Goal: Information Seeking & Learning: Learn about a topic

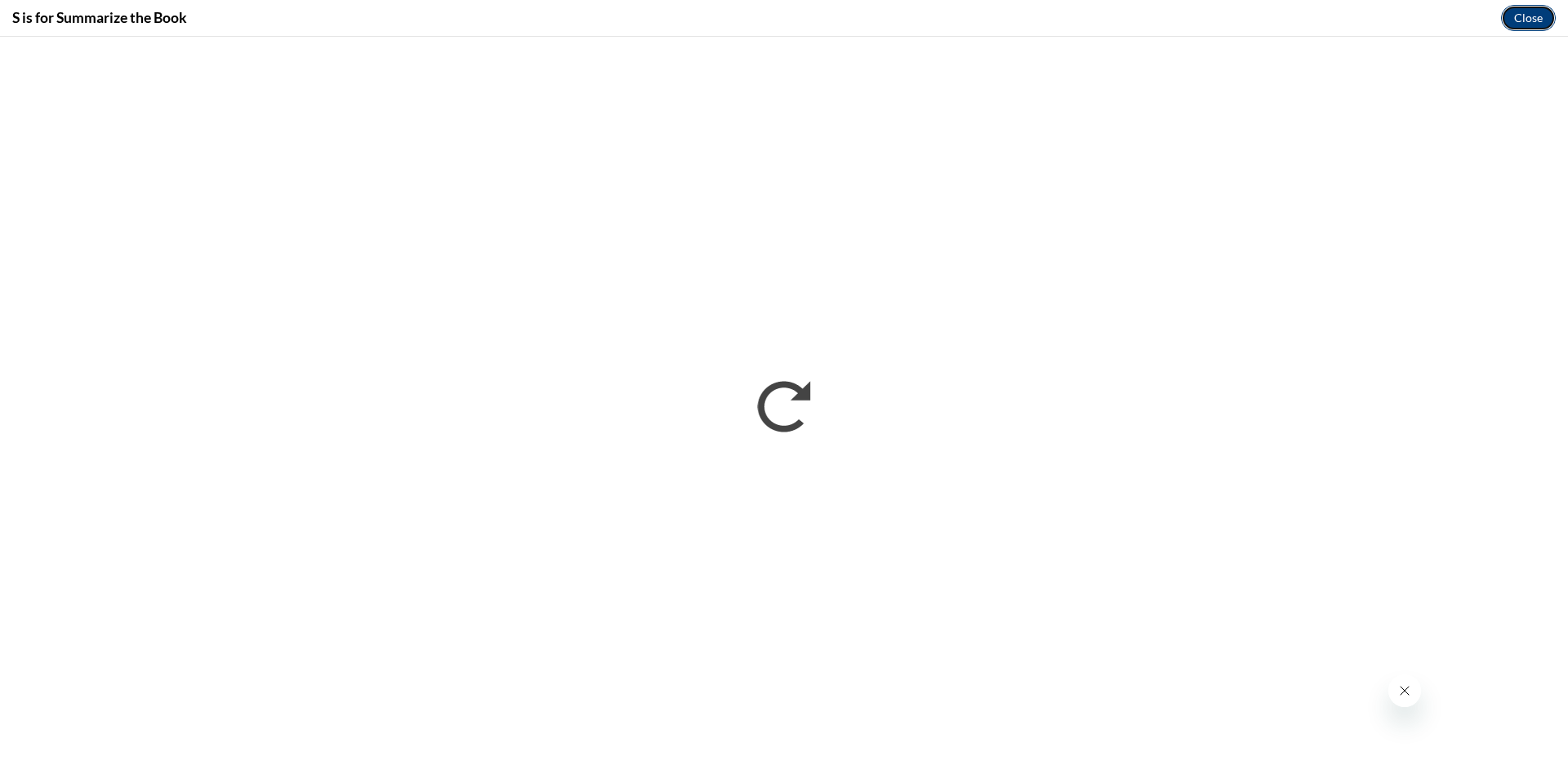
click at [1530, 17] on button "Close" at bounding box center [1529, 18] width 55 height 26
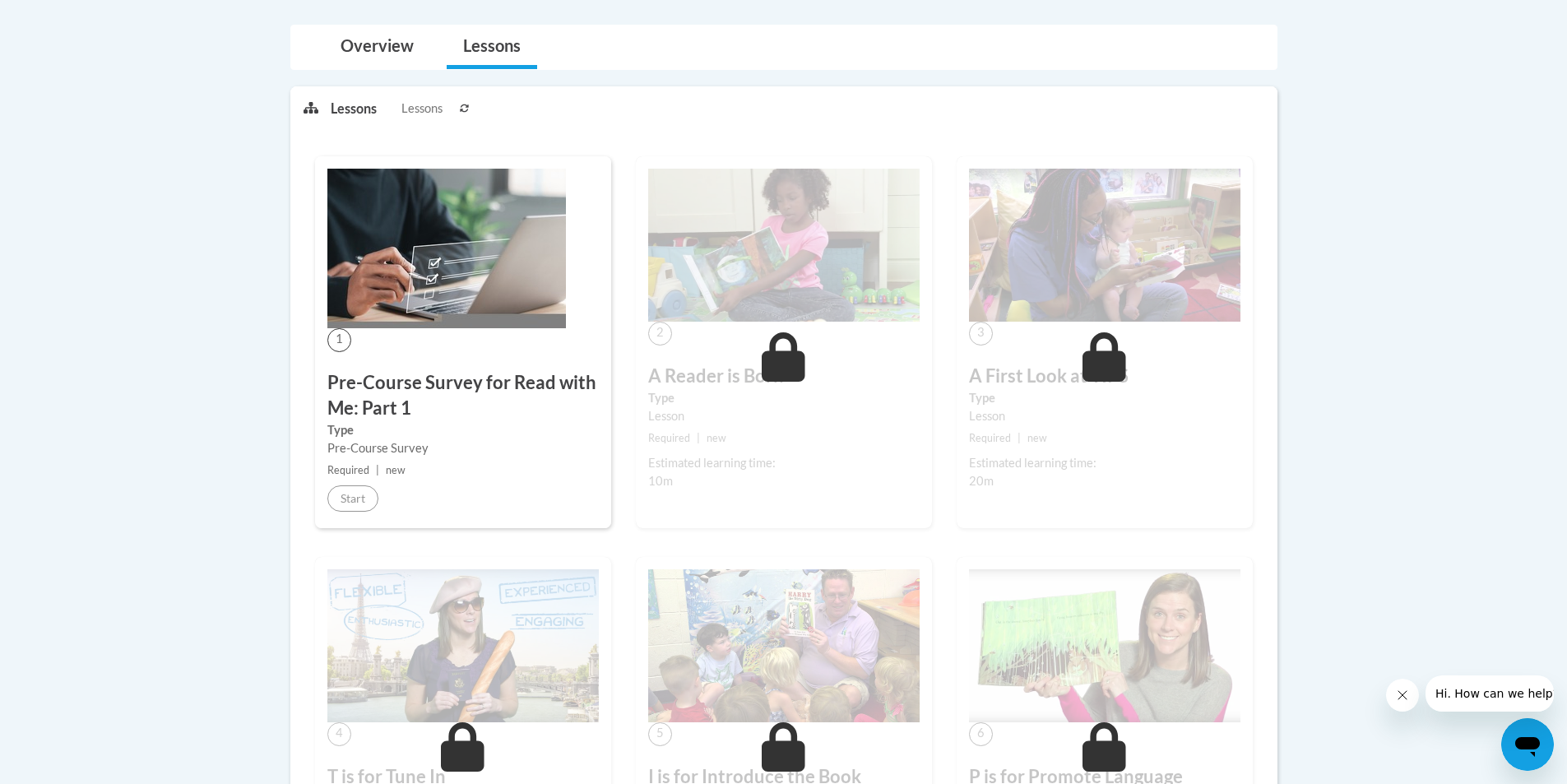
scroll to position [303, 0]
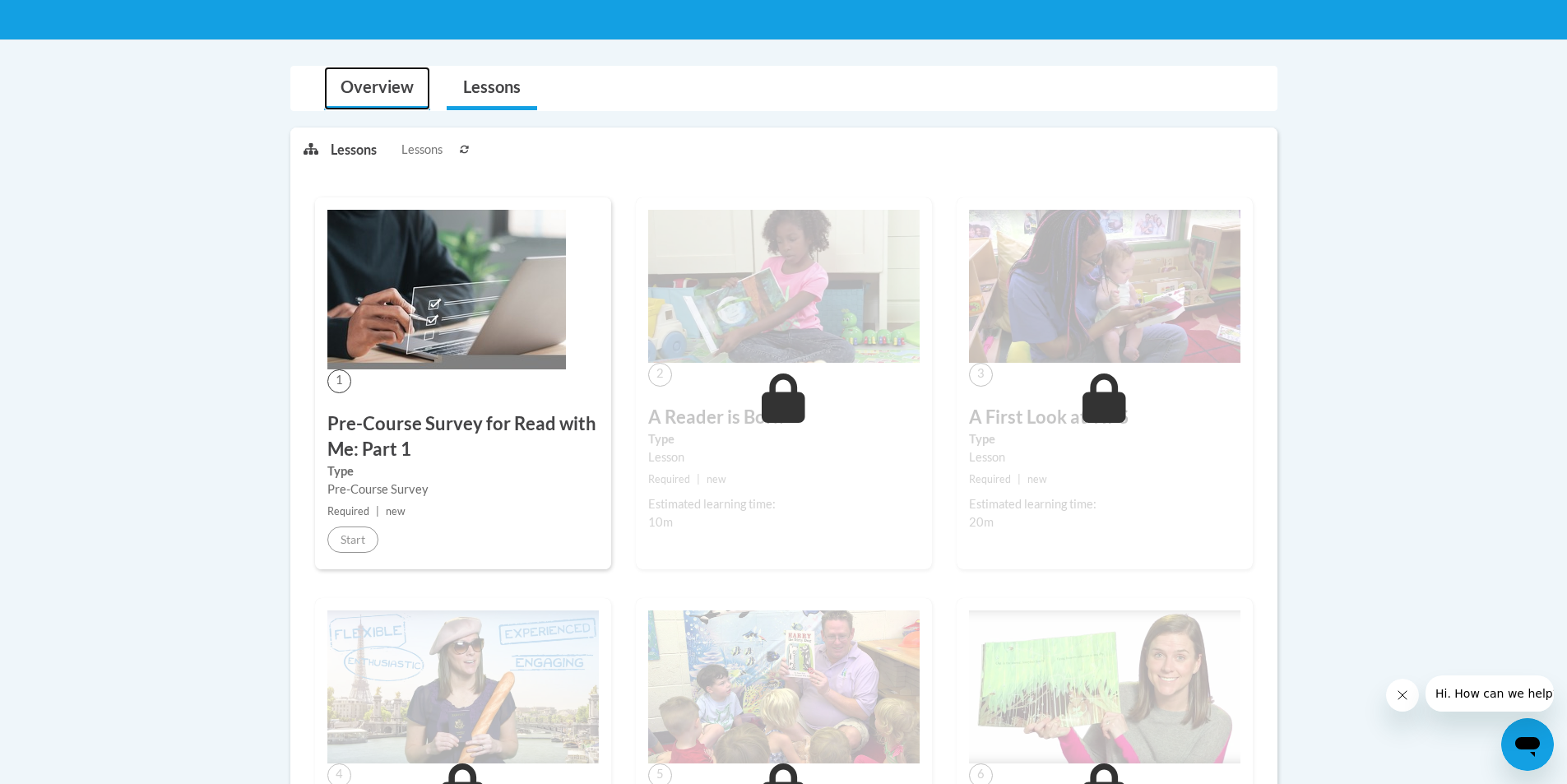
click at [352, 86] on link "Overview" at bounding box center [377, 88] width 106 height 44
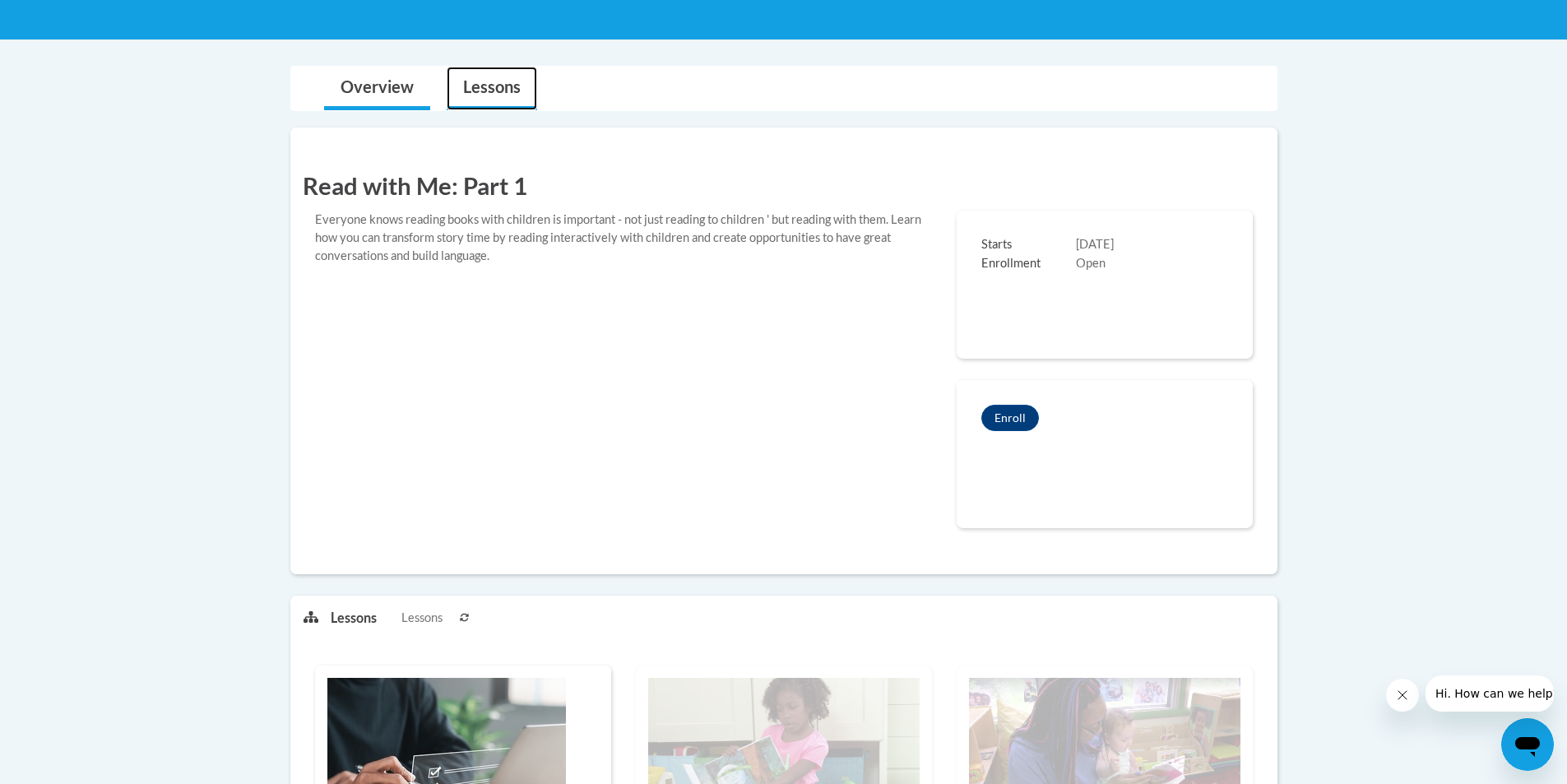
click at [520, 92] on link "Lessons" at bounding box center [492, 88] width 91 height 44
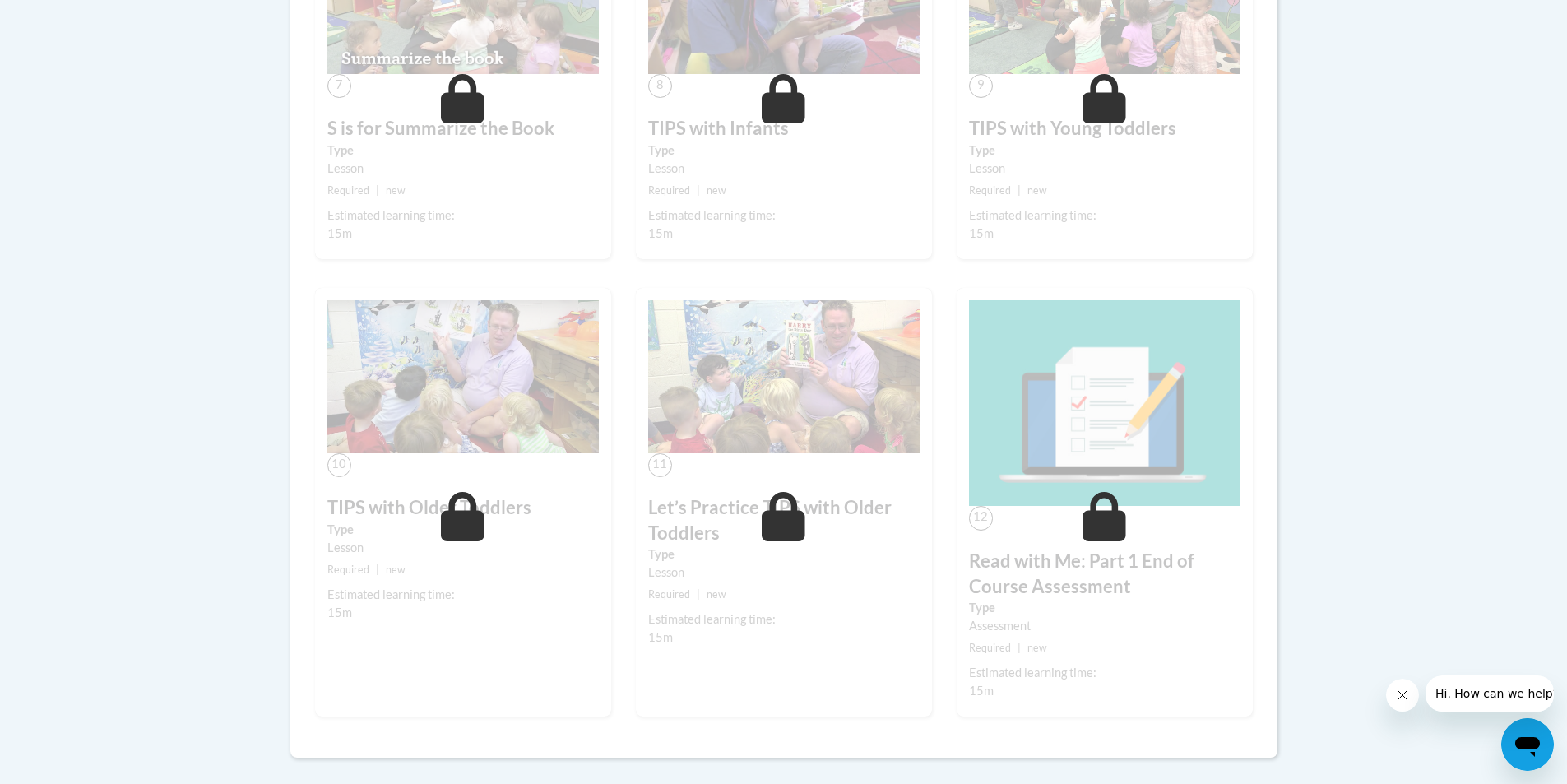
scroll to position [1871, 0]
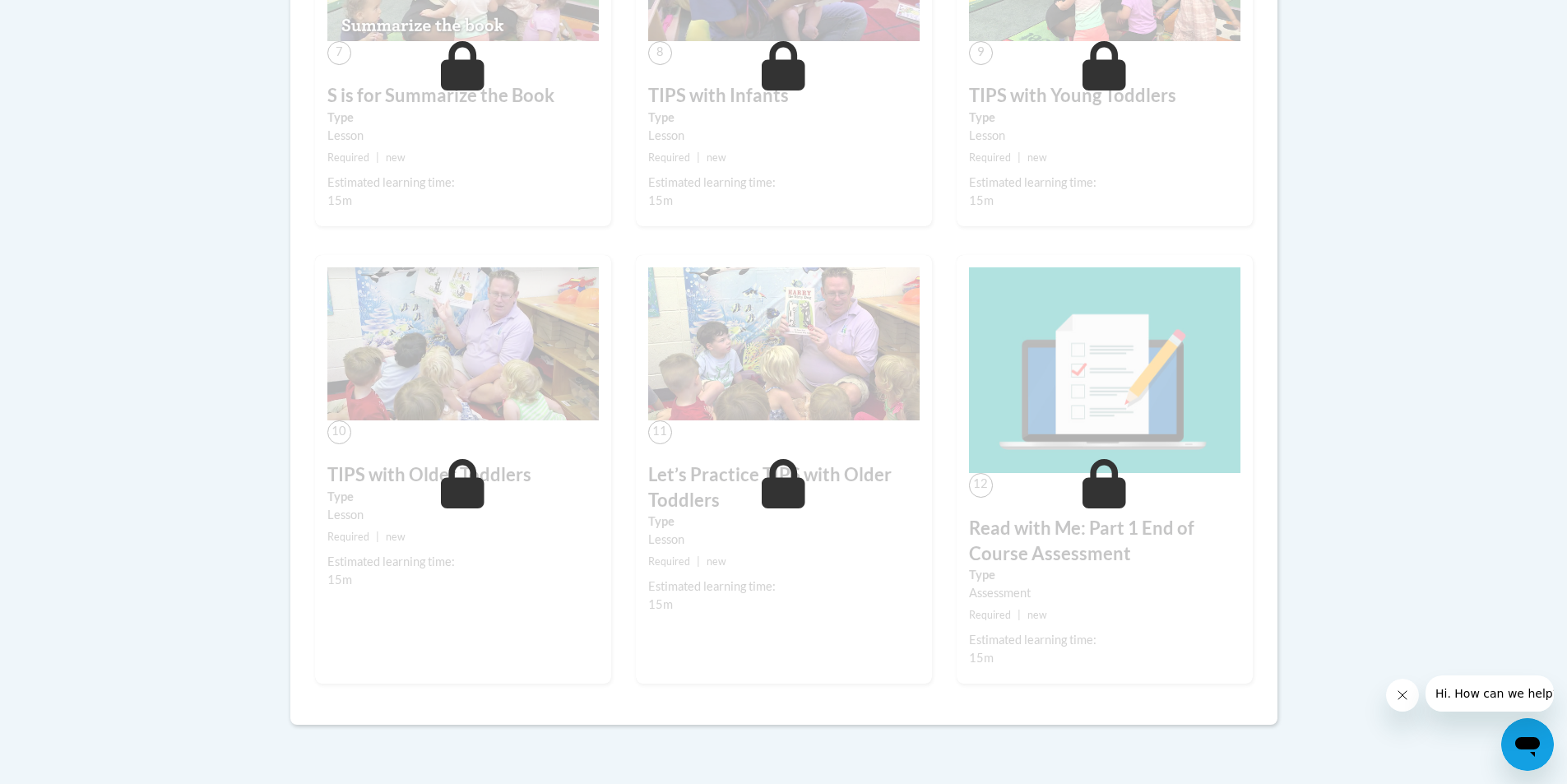
drag, startPoint x: 752, startPoint y: 349, endPoint x: 776, endPoint y: 357, distance: 25.3
click at [752, 350] on img at bounding box center [784, 344] width 272 height 153
click at [1124, 390] on img at bounding box center [1105, 371] width 272 height 207
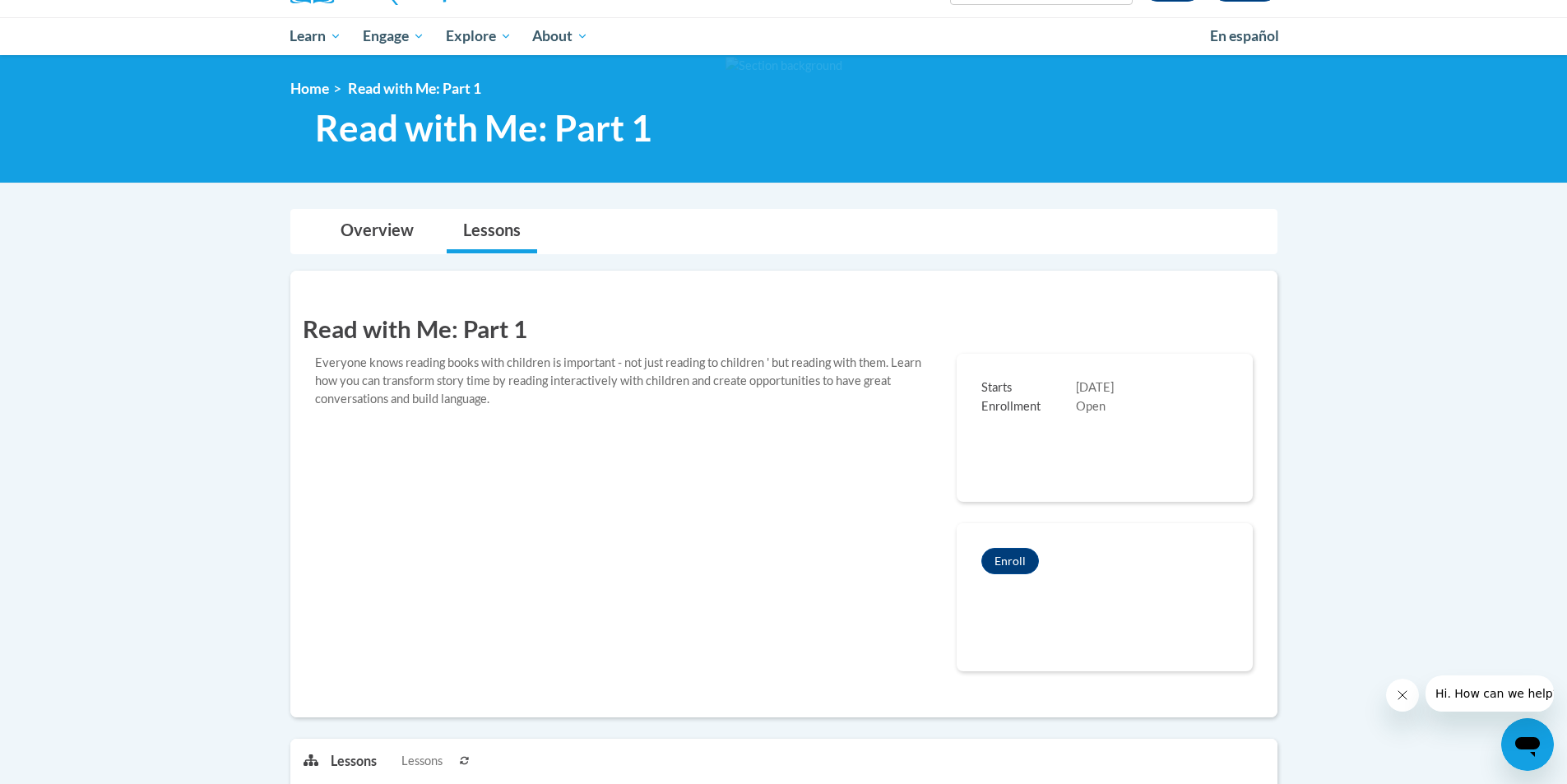
scroll to position [39, 0]
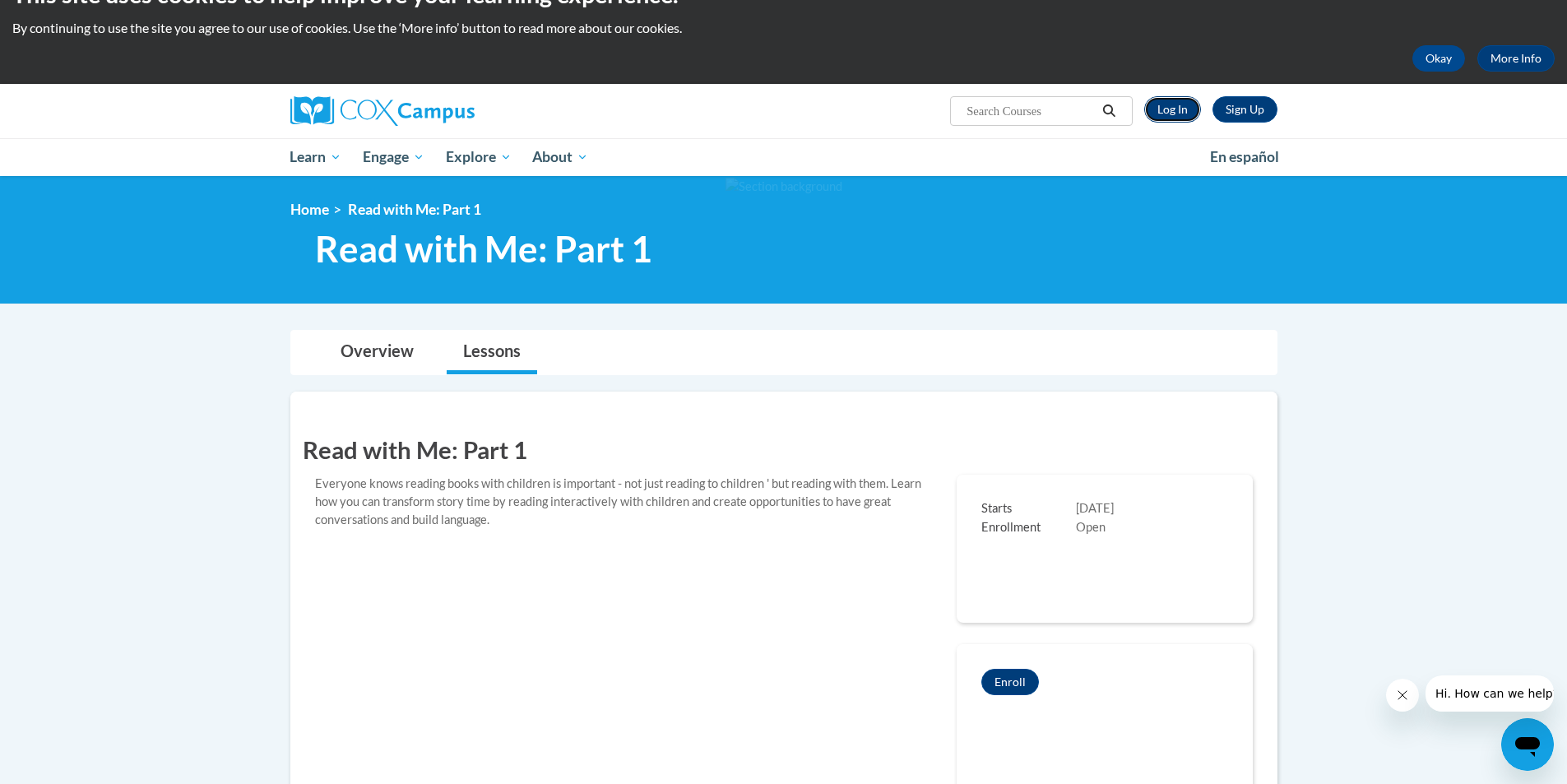
click at [1169, 109] on link "Log In" at bounding box center [1173, 108] width 57 height 26
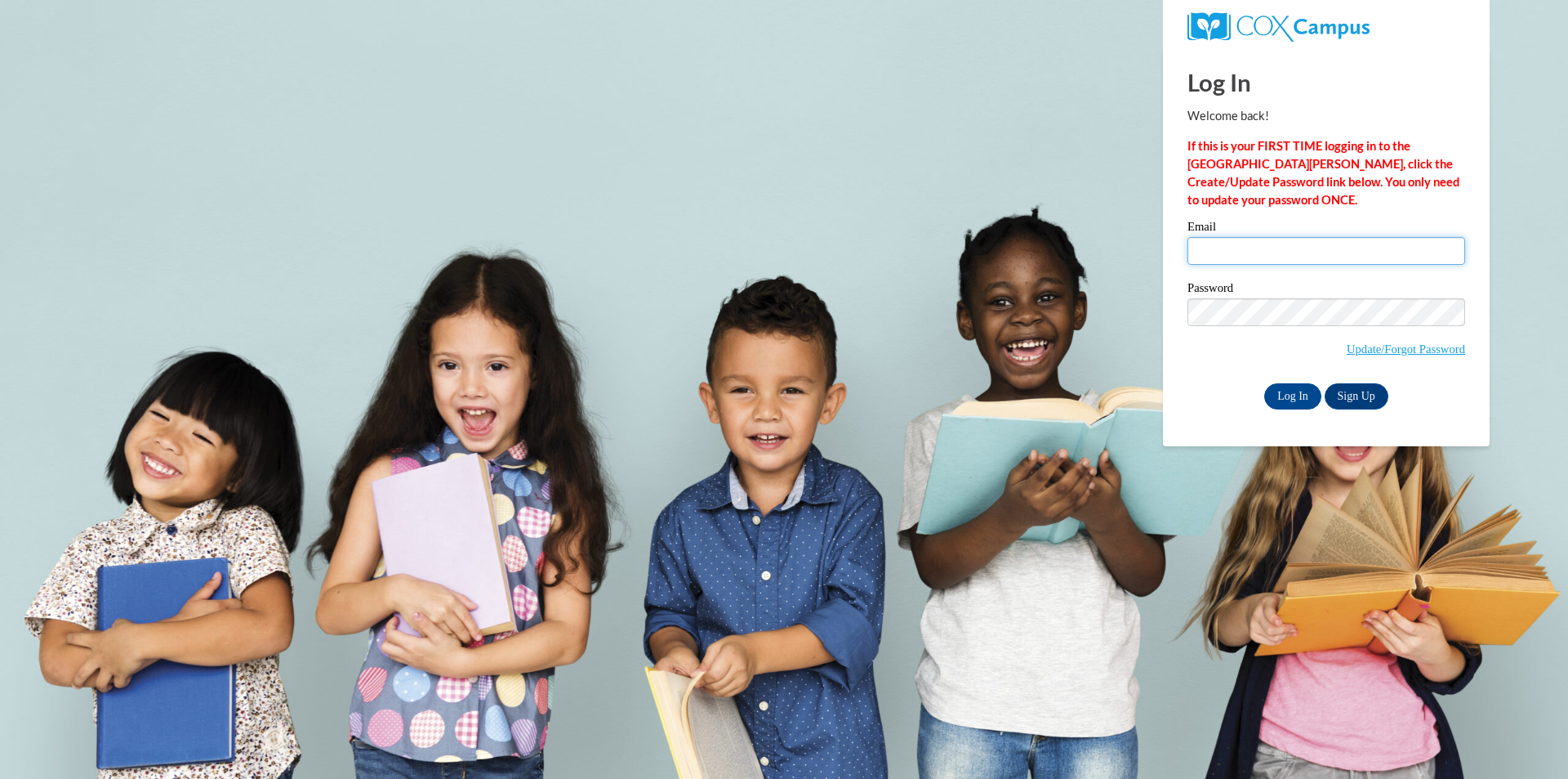
click at [1278, 254] on input "Email" at bounding box center [1326, 250] width 278 height 28
type input "kiera@o2bkids.com"
click at [1298, 395] on input "Log In" at bounding box center [1293, 396] width 57 height 26
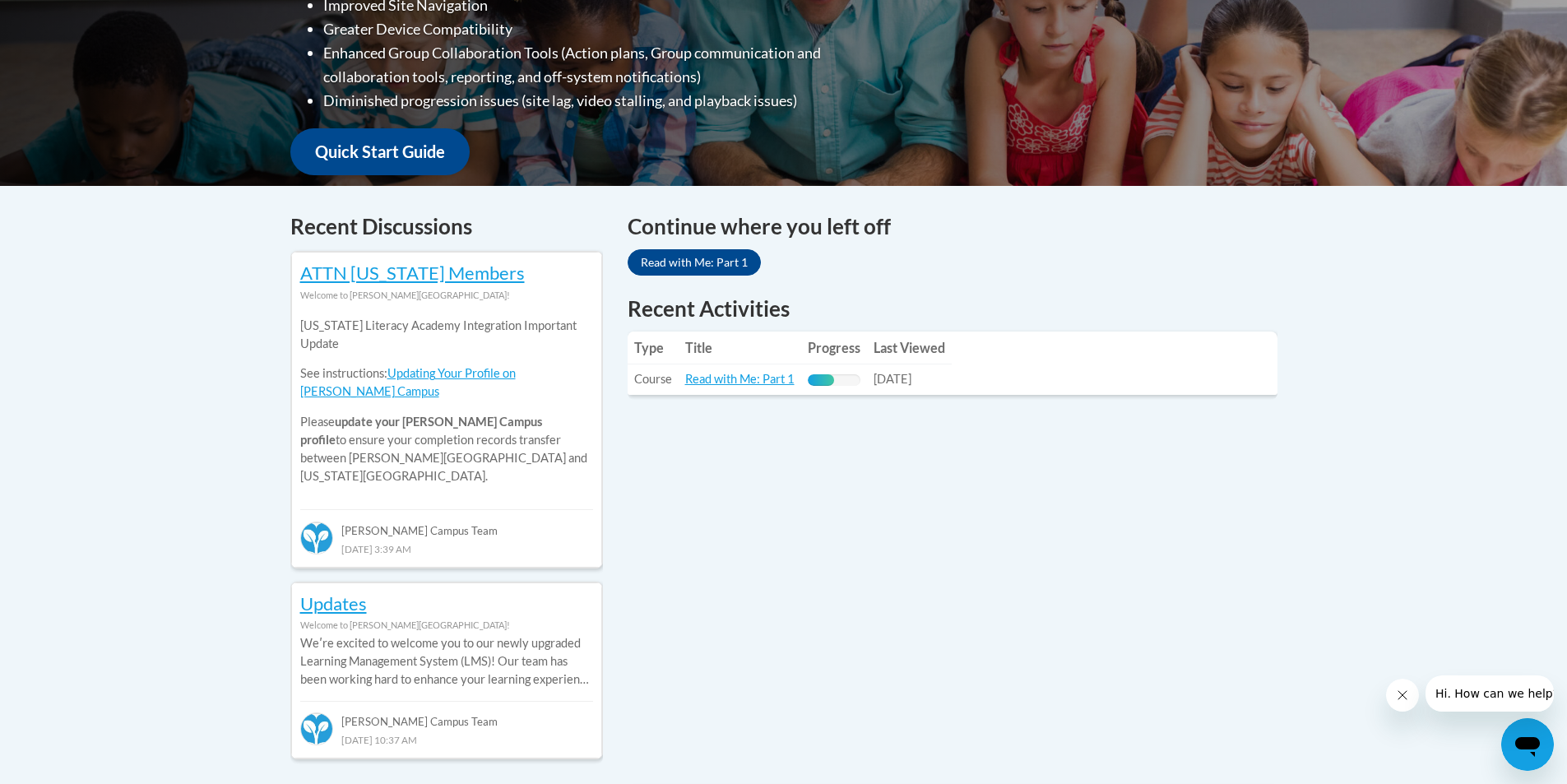
scroll to position [517, 0]
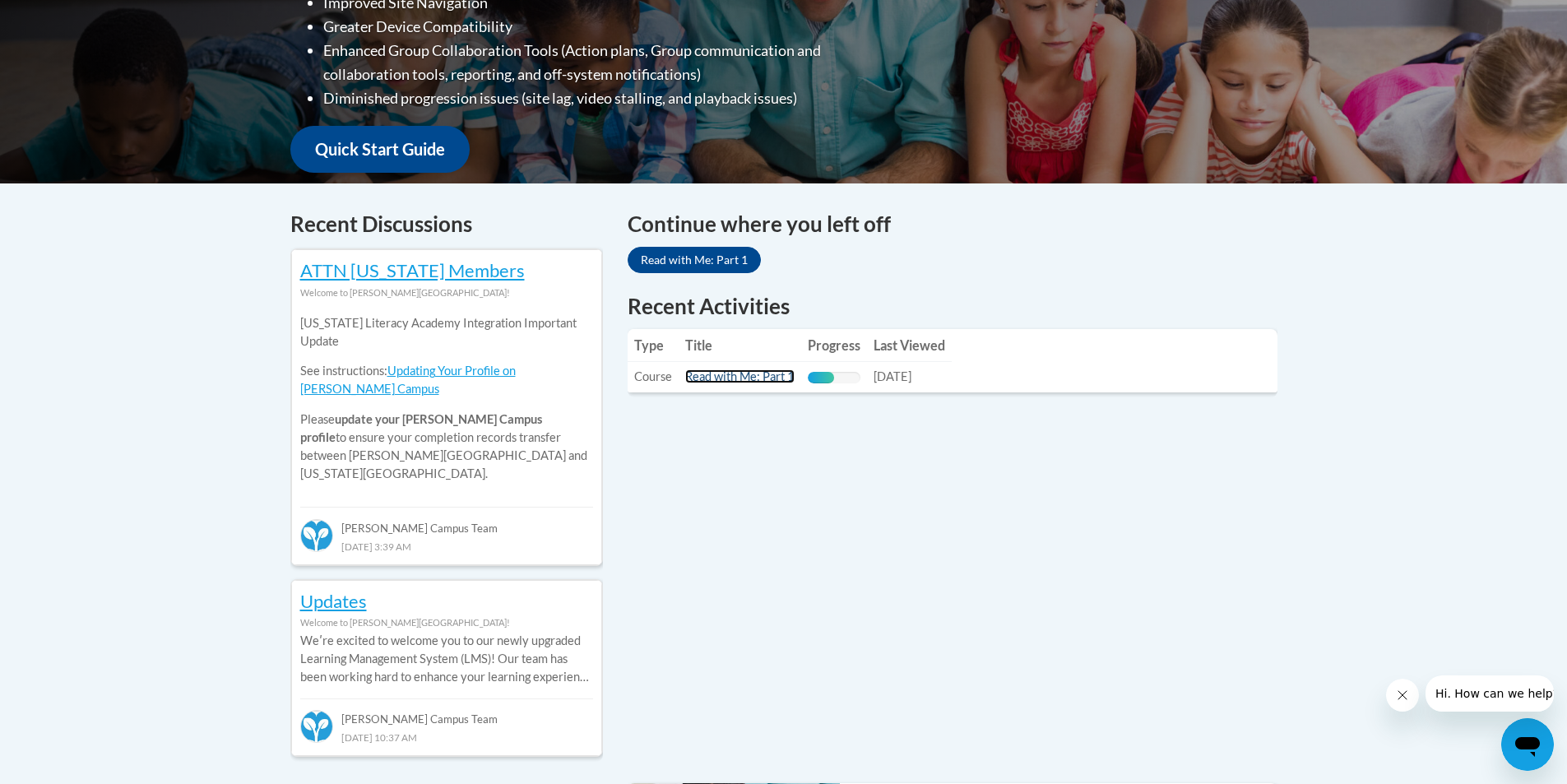
click at [741, 375] on link "Read with Me: Part 1" at bounding box center [740, 376] width 109 height 14
click at [708, 260] on link "Read with Me: Part 1" at bounding box center [694, 260] width 134 height 26
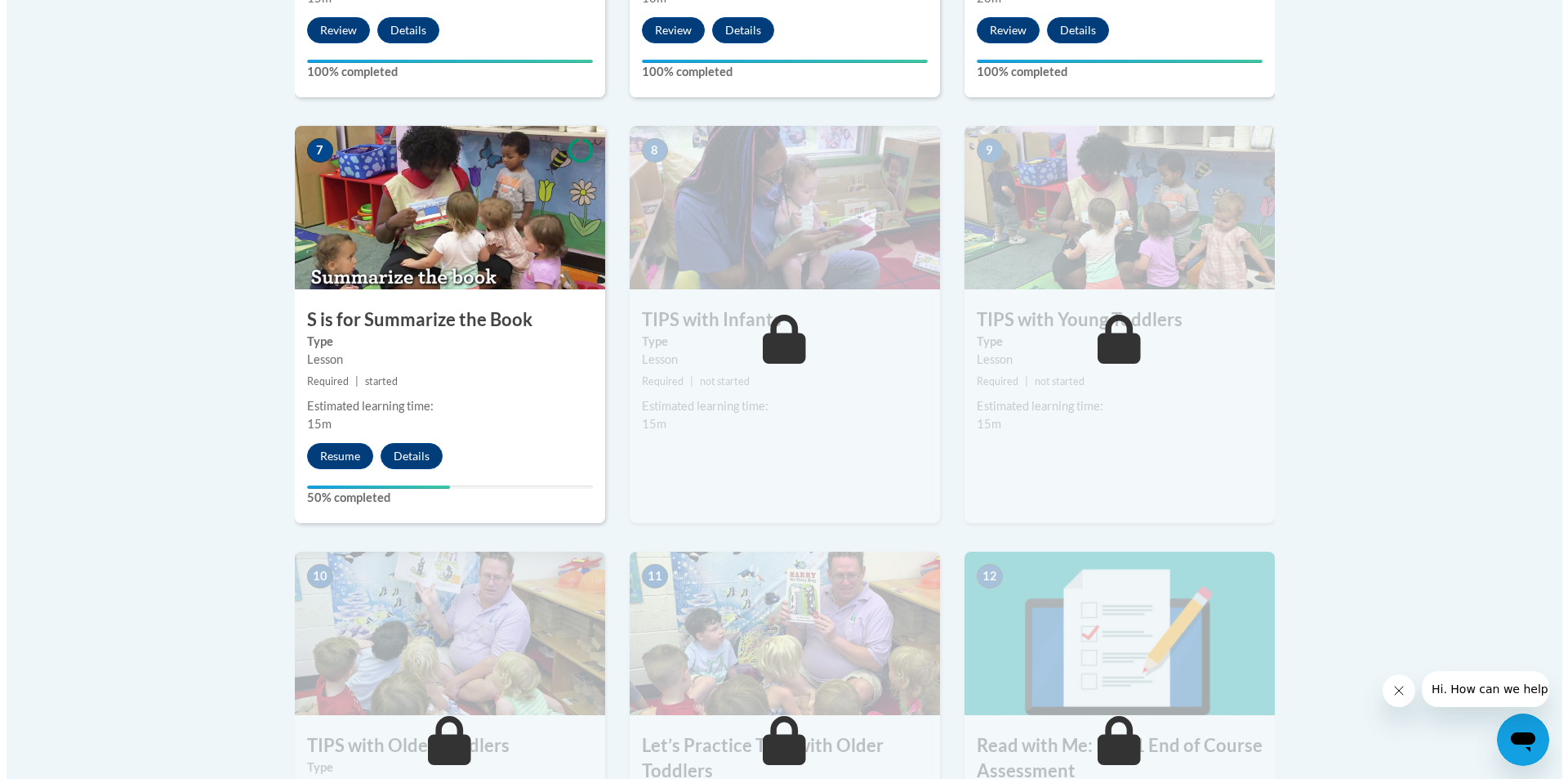
scroll to position [1302, 0]
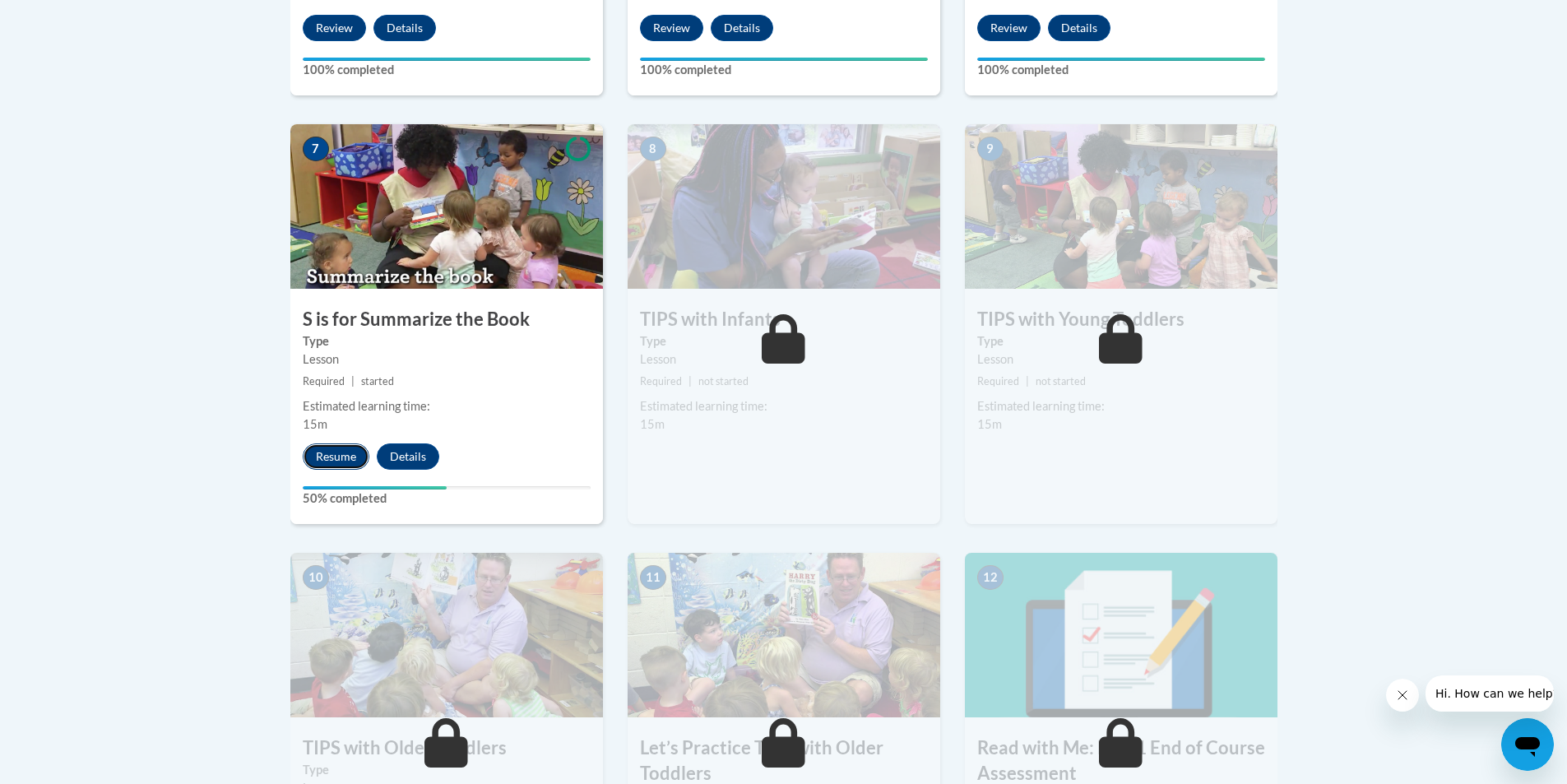
click at [329, 459] on button "Resume" at bounding box center [335, 455] width 66 height 26
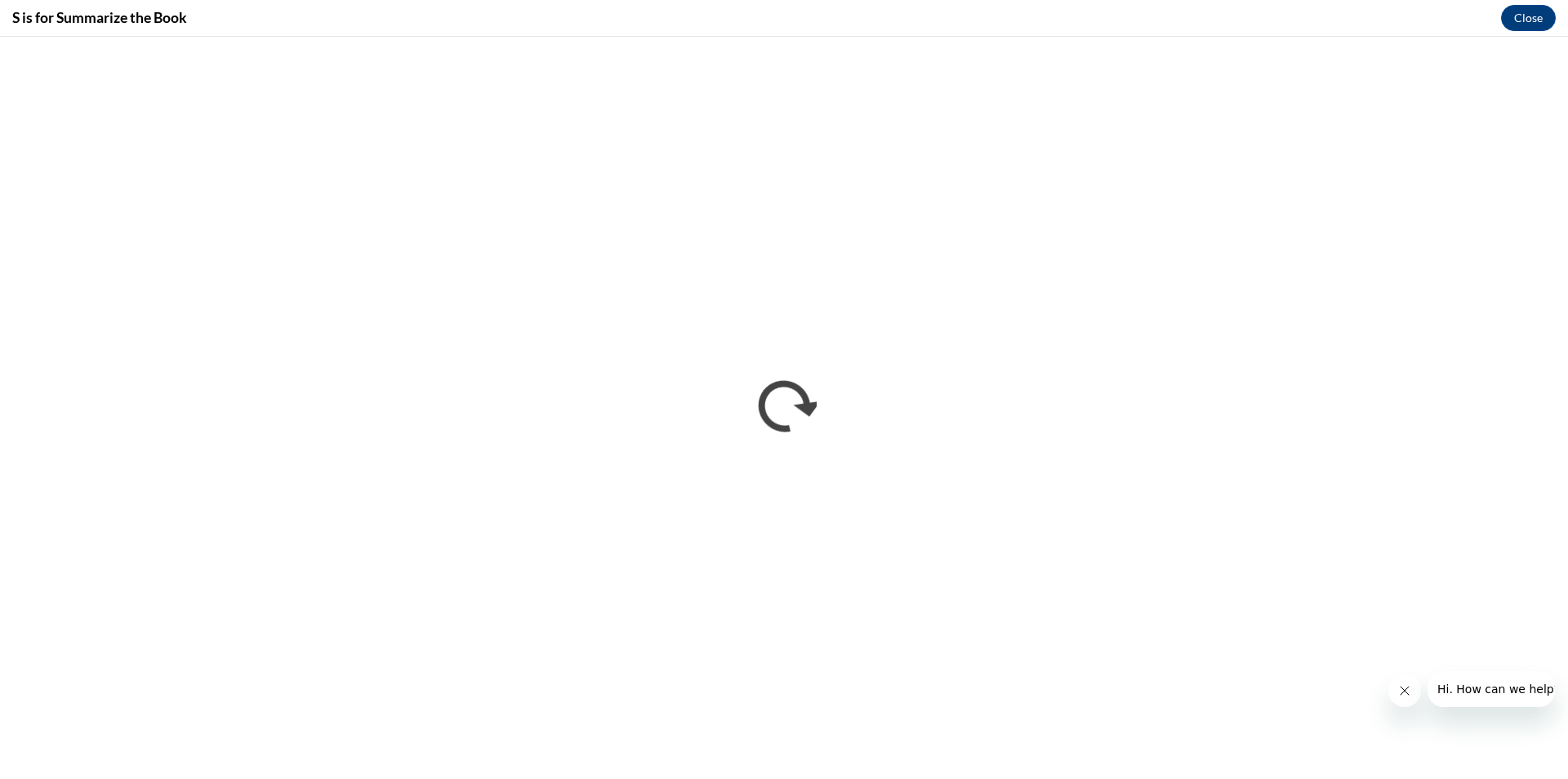
scroll to position [0, 0]
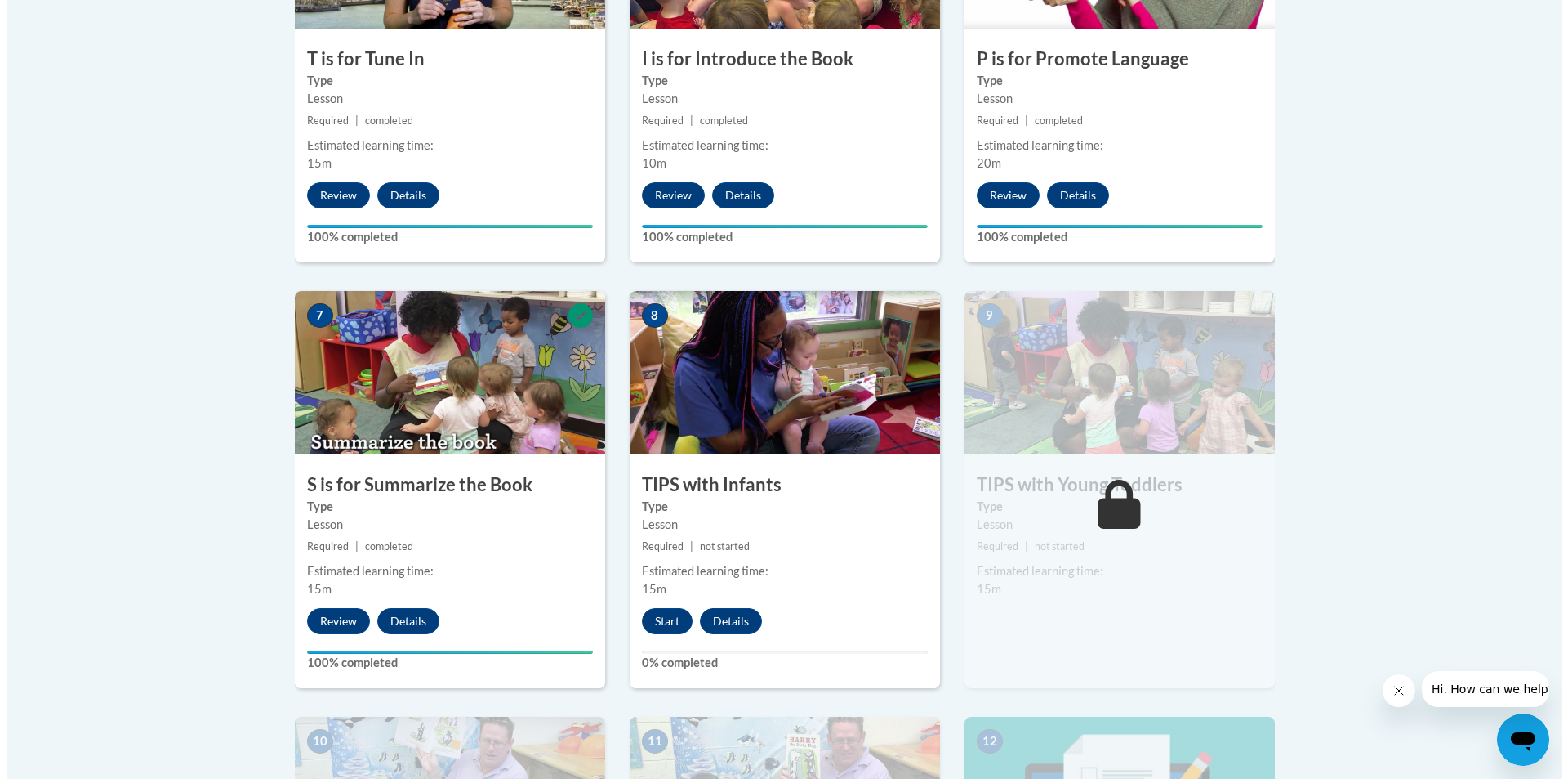
scroll to position [1211, 0]
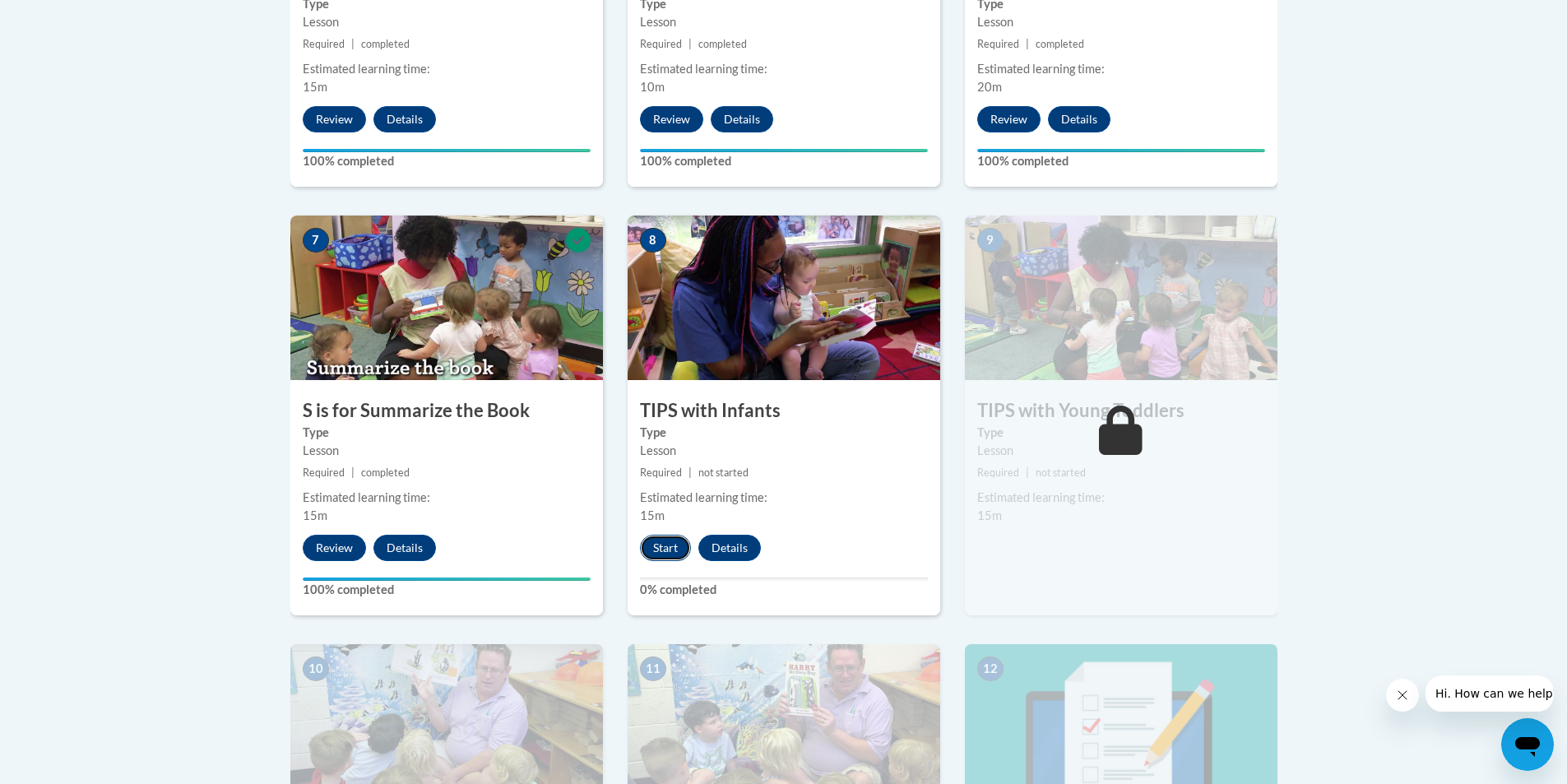
click at [657, 542] on button "Start" at bounding box center [665, 547] width 51 height 26
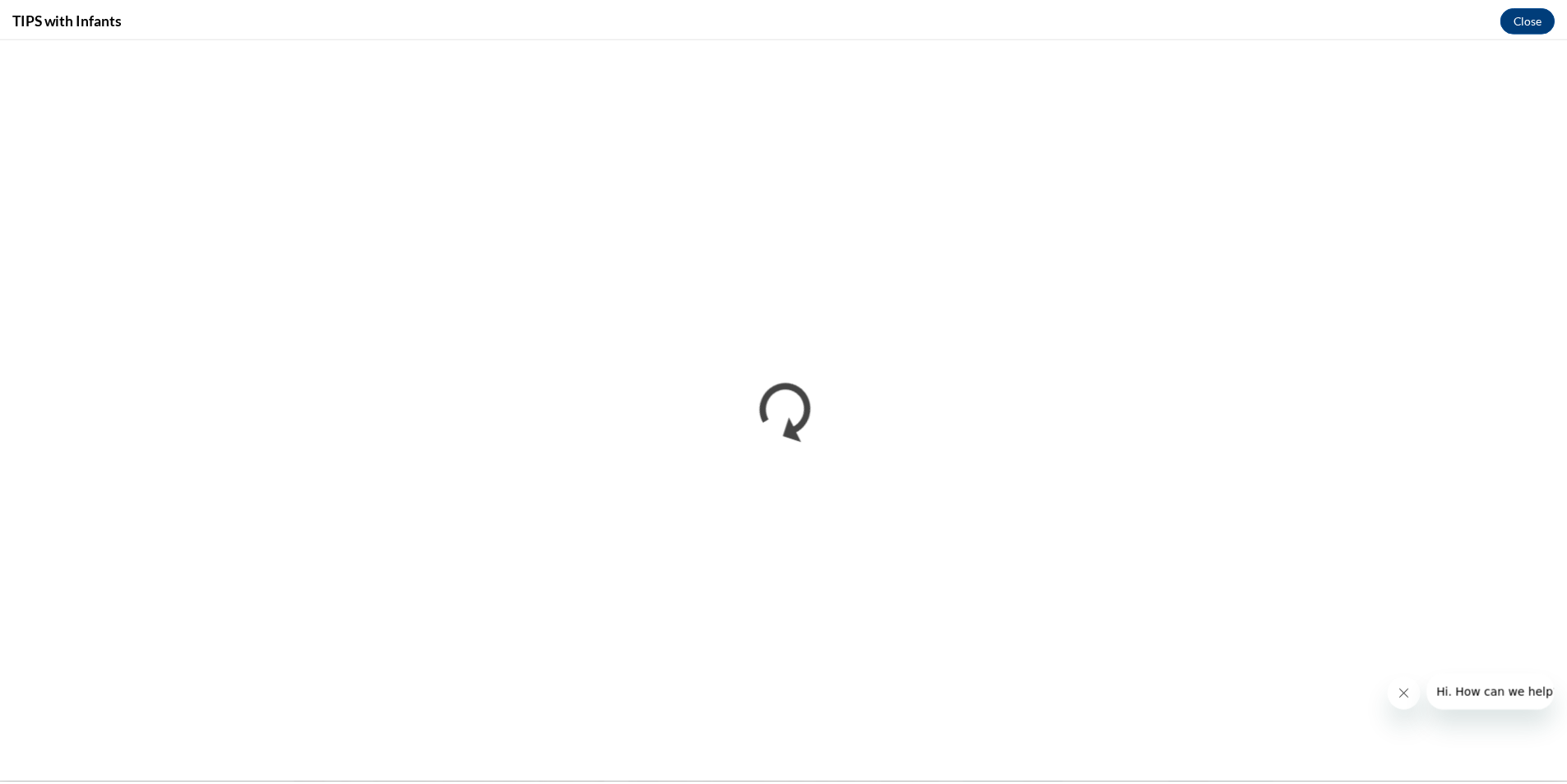
scroll to position [0, 0]
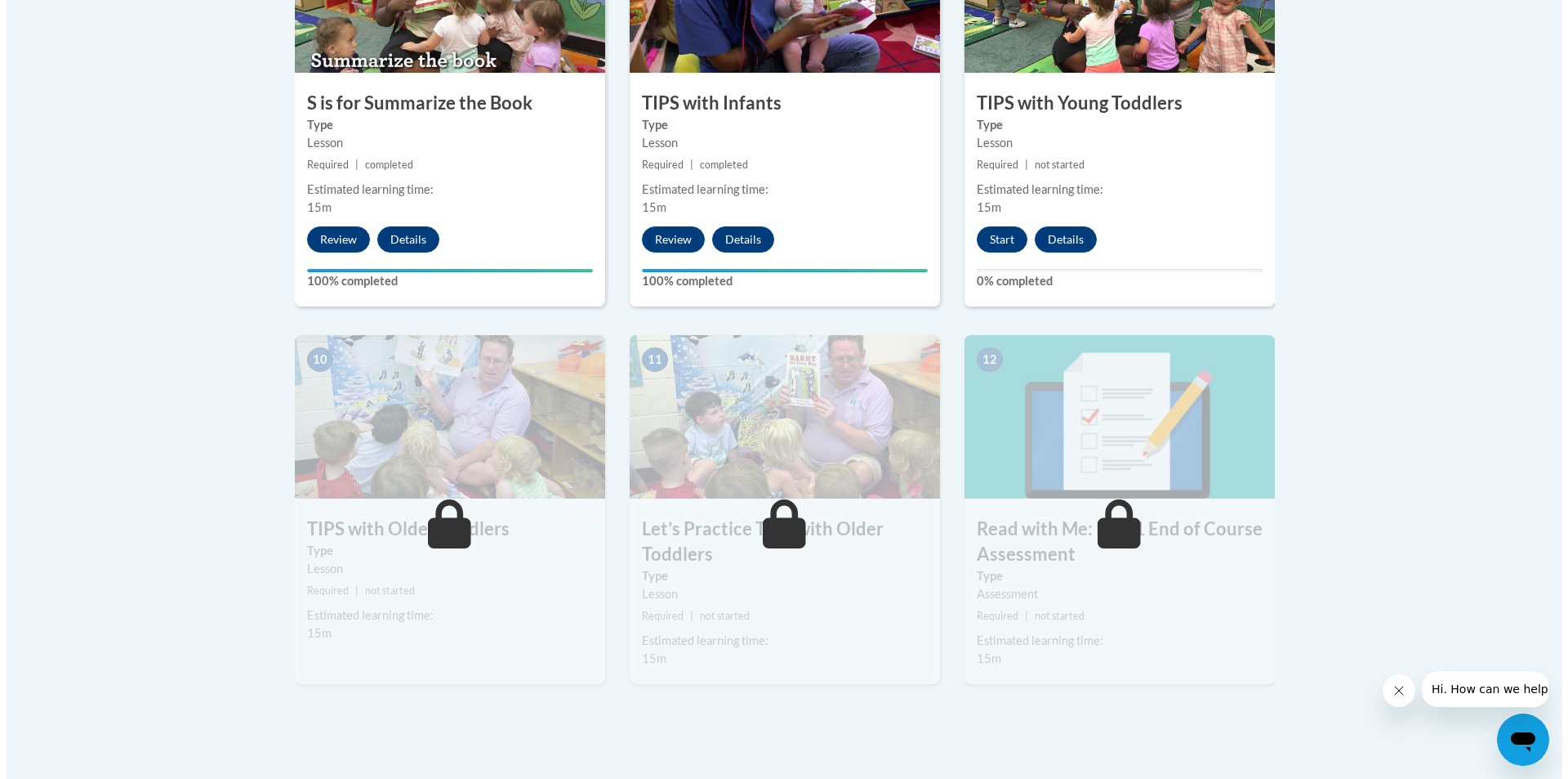
scroll to position [1538, 0]
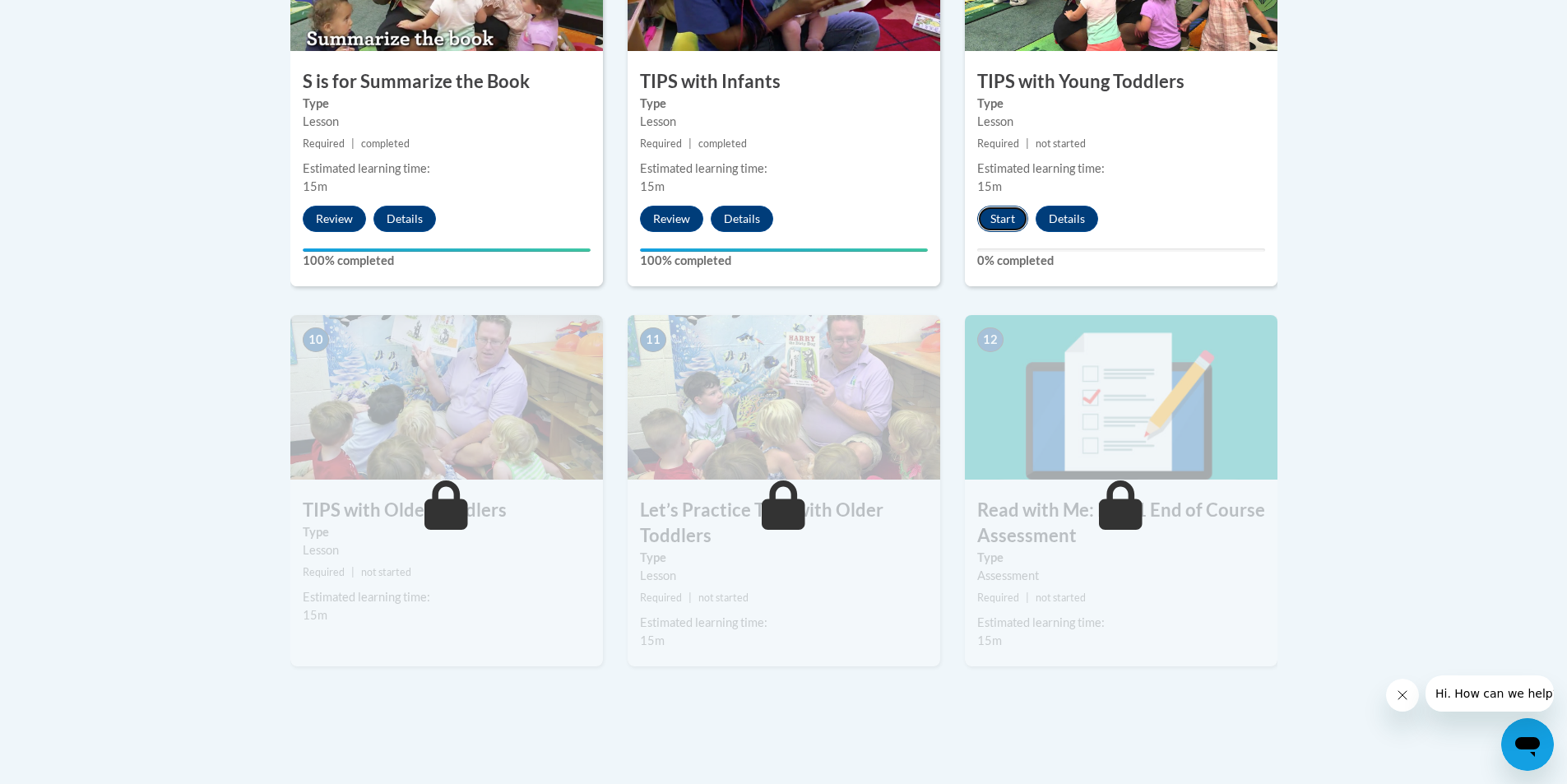
click at [1005, 224] on button "Start" at bounding box center [1003, 218] width 51 height 26
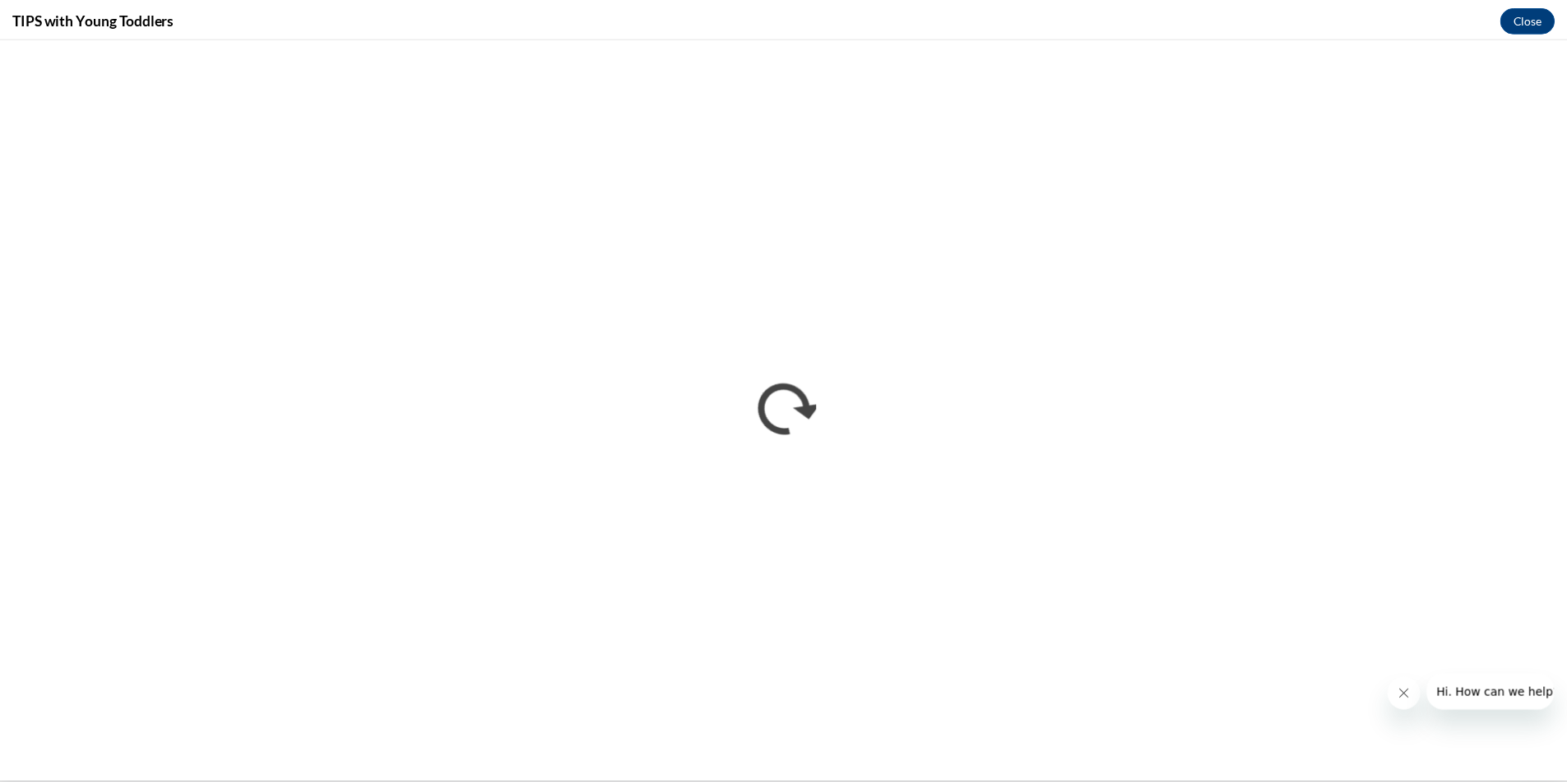
scroll to position [0, 0]
click at [1543, 16] on button "Close" at bounding box center [1540, 18] width 55 height 26
